Goal: Transaction & Acquisition: Book appointment/travel/reservation

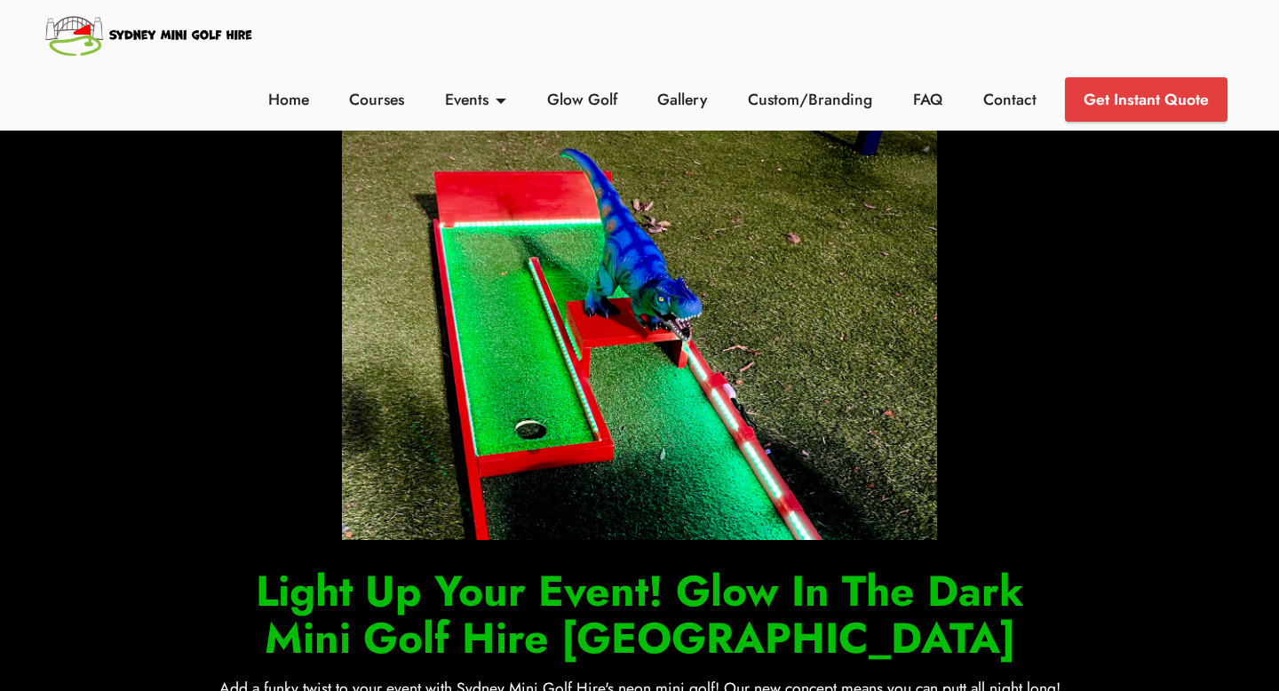
scroll to position [19, 0]
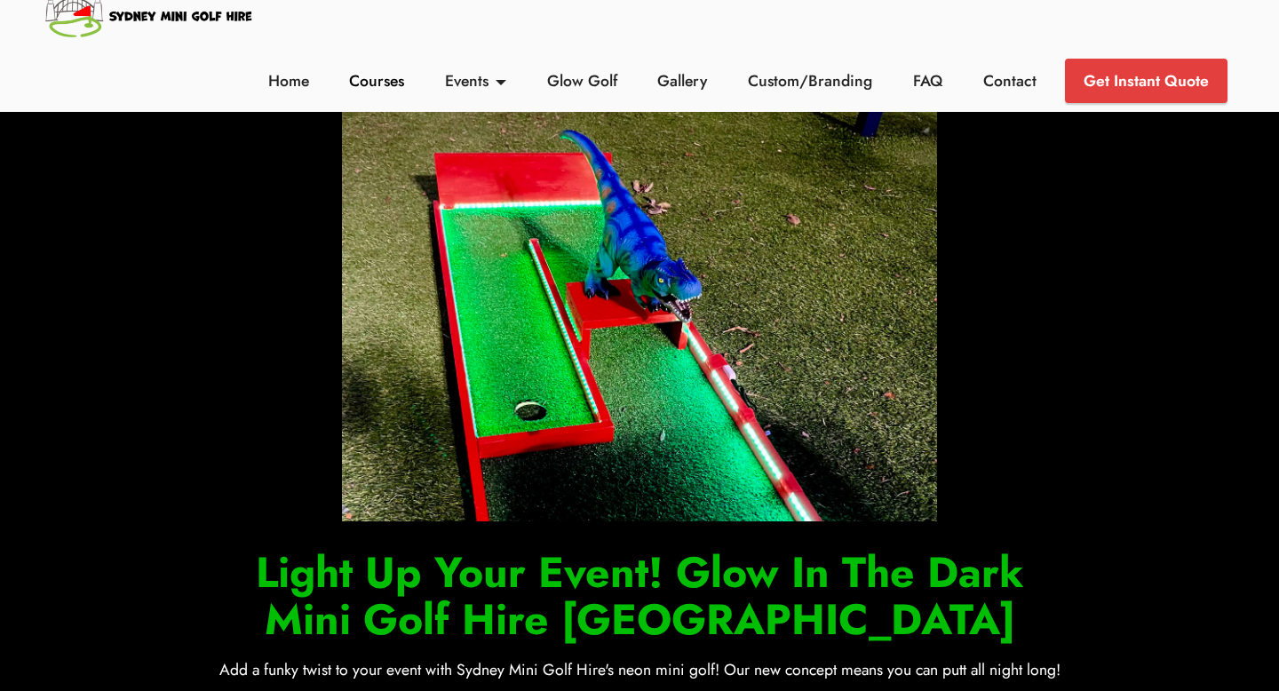
click at [396, 86] on link "Courses" at bounding box center [377, 80] width 65 height 23
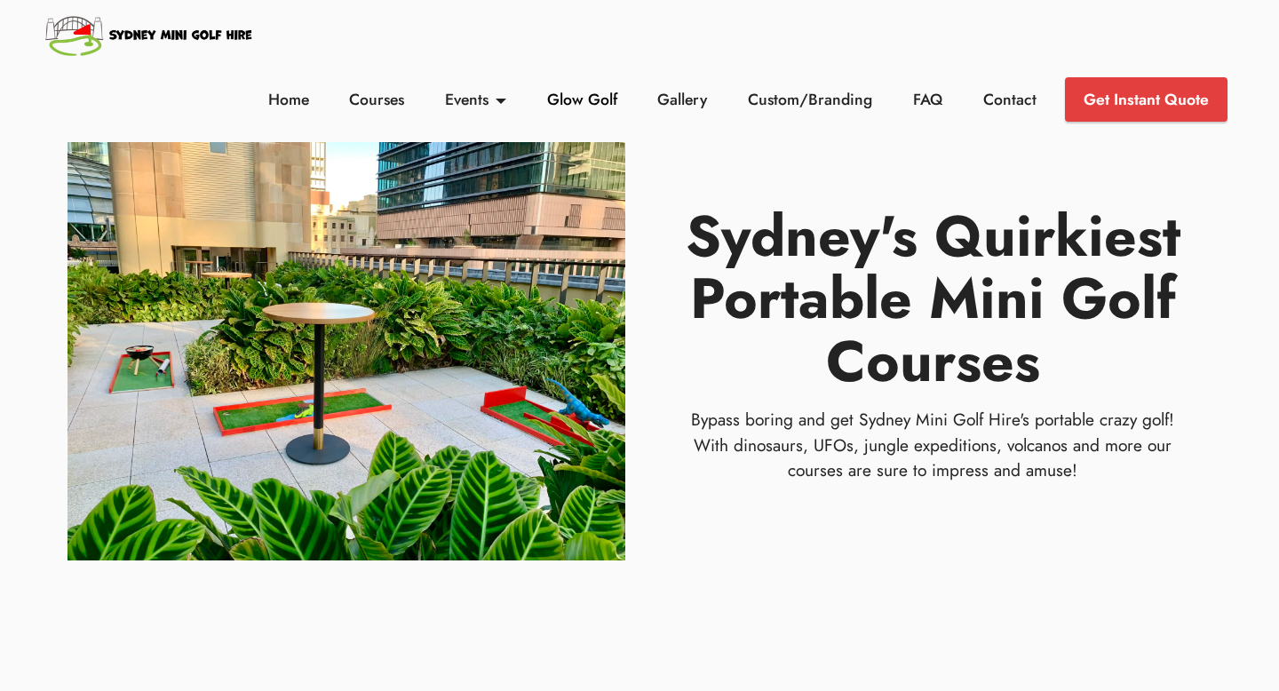
click at [574, 93] on link "Glow Golf" at bounding box center [582, 99] width 80 height 23
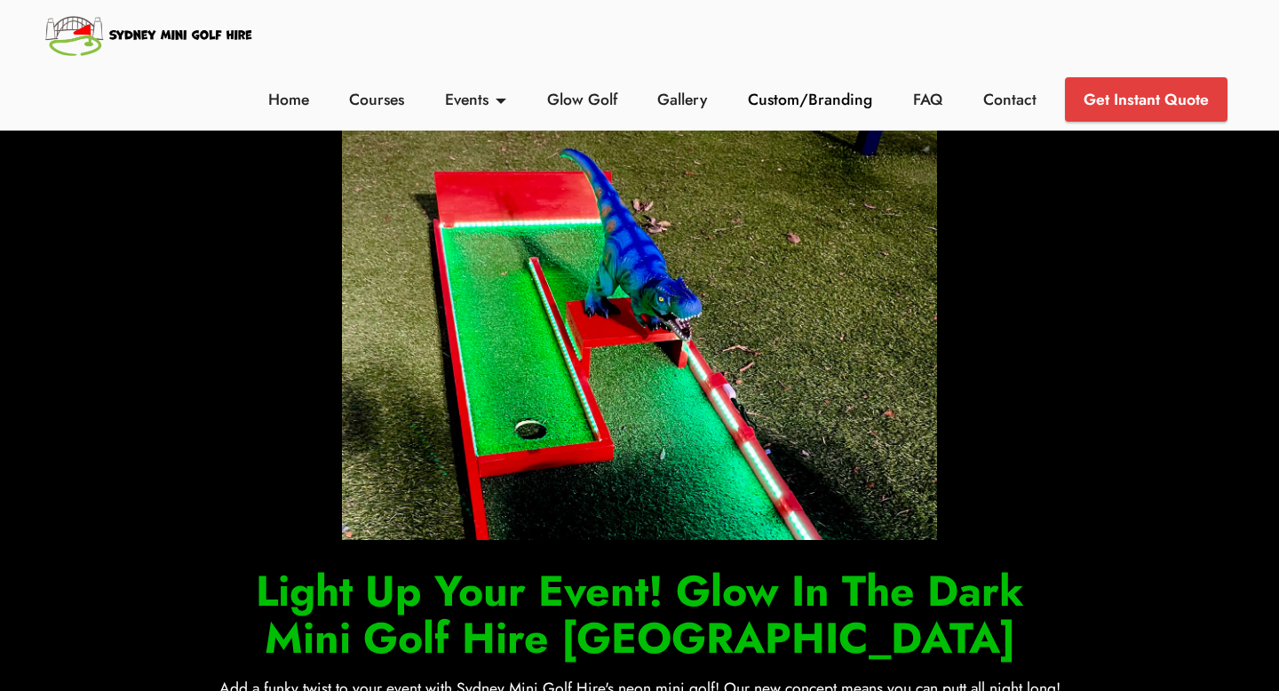
click at [858, 100] on link "Custom/Branding" at bounding box center [810, 99] width 134 height 23
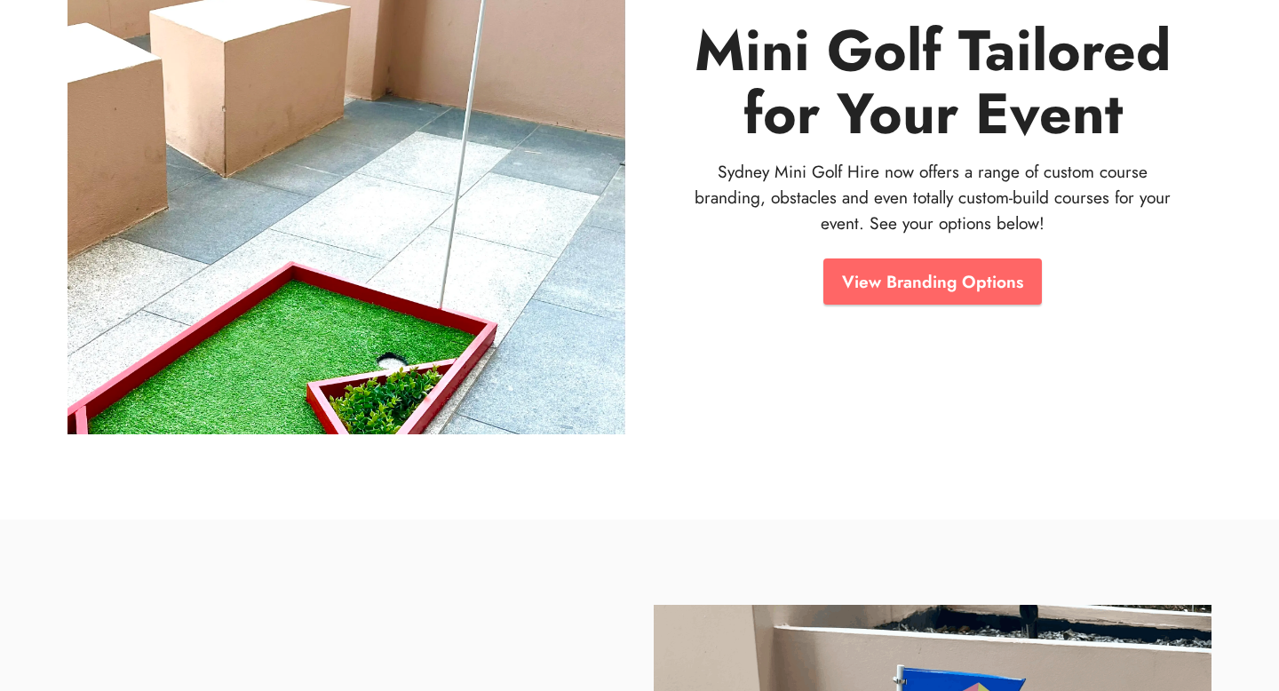
scroll to position [36, 0]
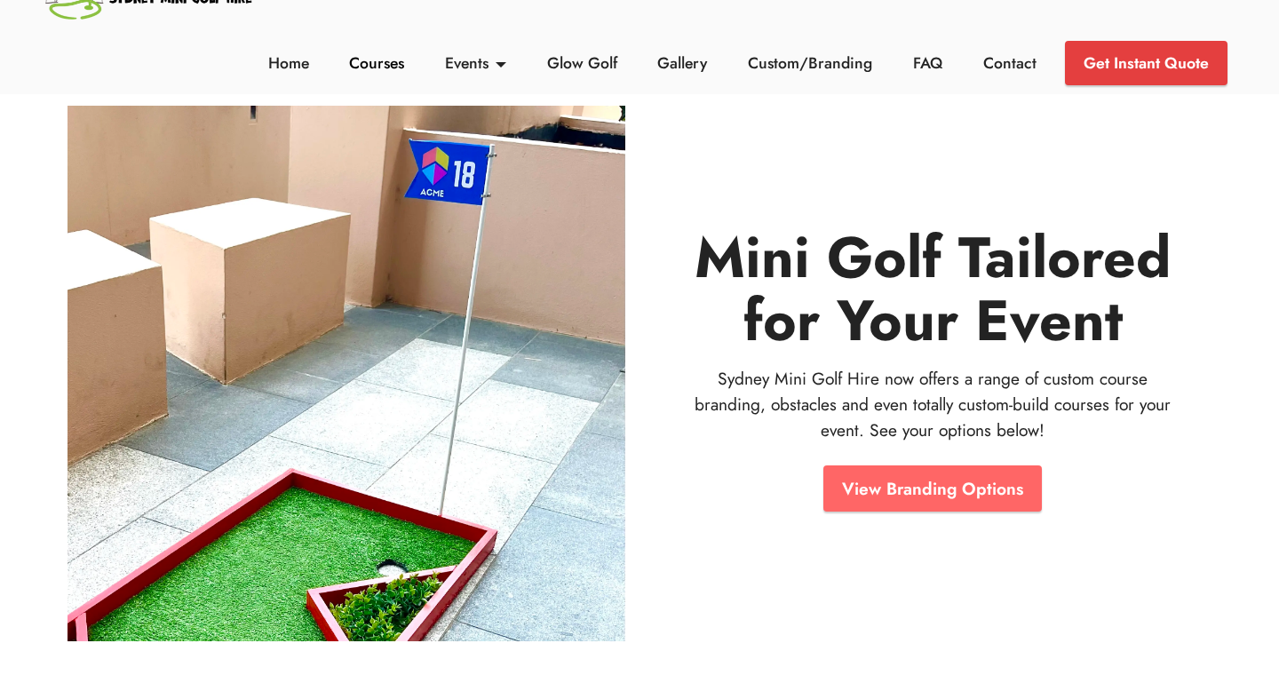
click at [397, 72] on link "Courses" at bounding box center [377, 63] width 65 height 23
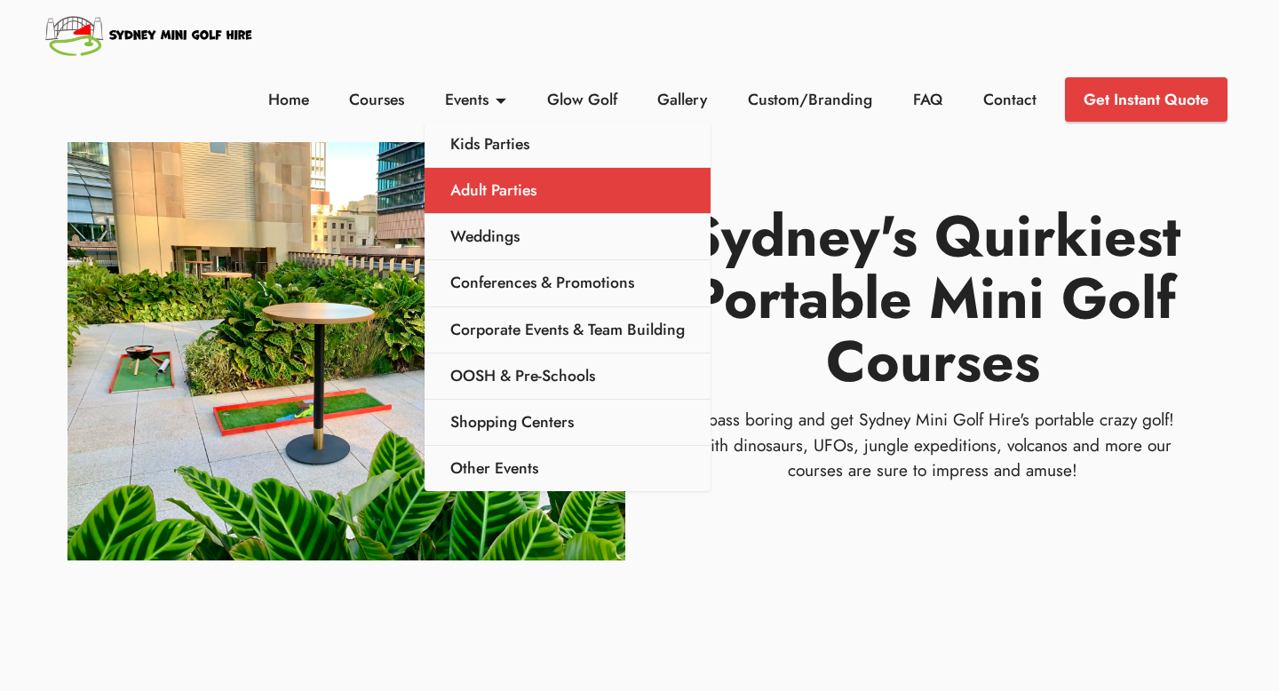
click at [529, 202] on link "Adult Parties" at bounding box center [568, 191] width 286 height 46
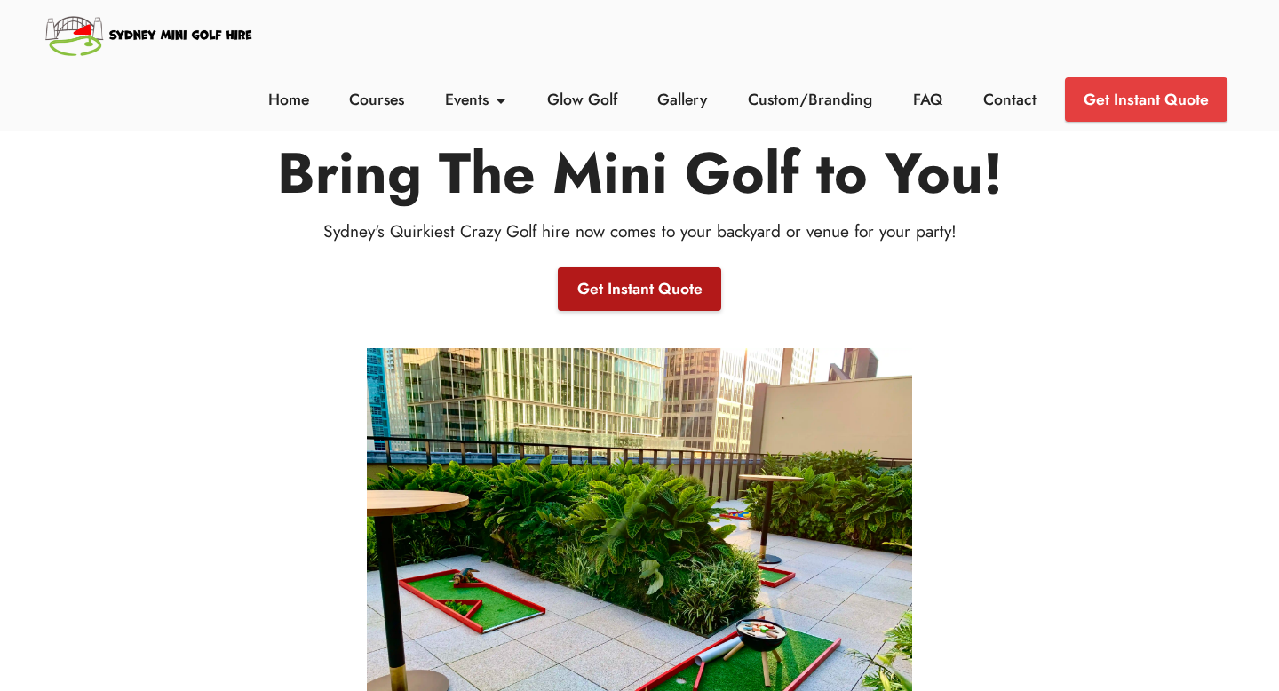
click at [686, 280] on link "Get Instant Quote" at bounding box center [639, 289] width 163 height 44
